Goal: Task Accomplishment & Management: Manage account settings

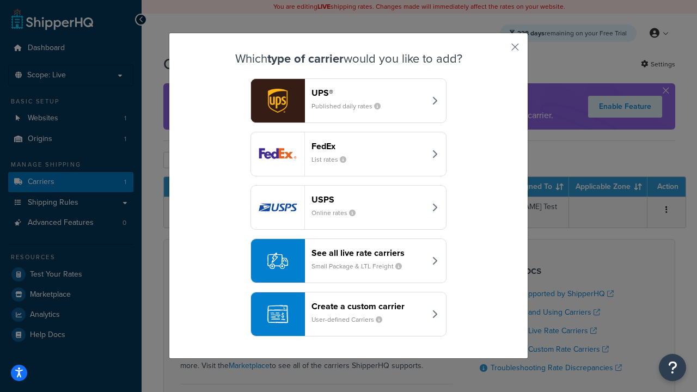
click at [368, 146] on header "FedEx" at bounding box center [368, 146] width 114 height 10
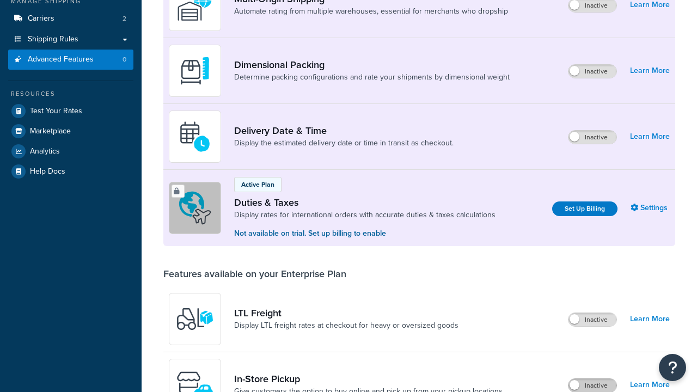
click at [592, 379] on label "Inactive" at bounding box center [592, 385] width 48 height 13
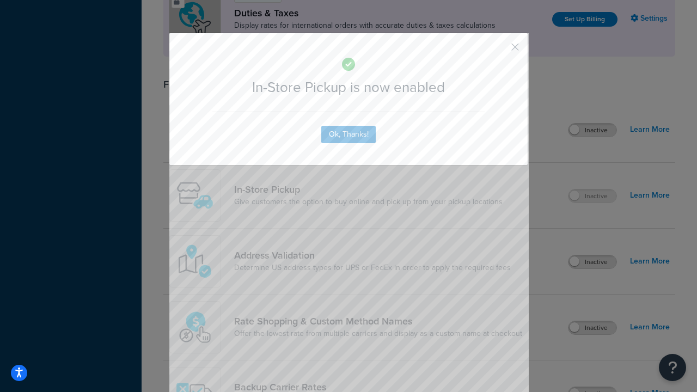
click at [499, 51] on button "button" at bounding box center [498, 51] width 3 height 3
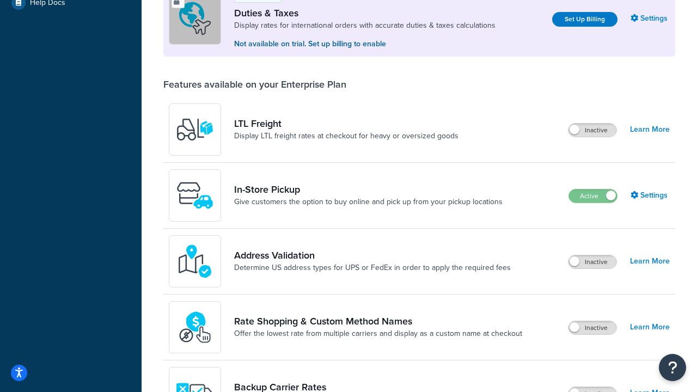
scroll to position [332, 0]
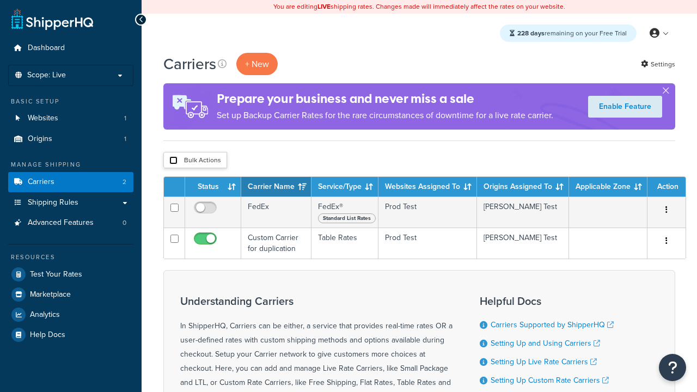
click at [173, 161] on input "checkbox" at bounding box center [173, 160] width 8 height 8
checkbox input "true"
click at [0, 0] on button "Delete" at bounding box center [0, 0] width 0 height 0
